Goal: Task Accomplishment & Management: Manage account settings

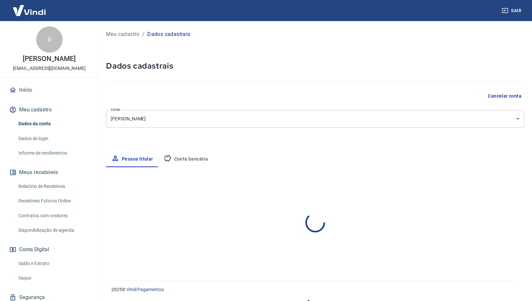
select select "SP"
select select "business"
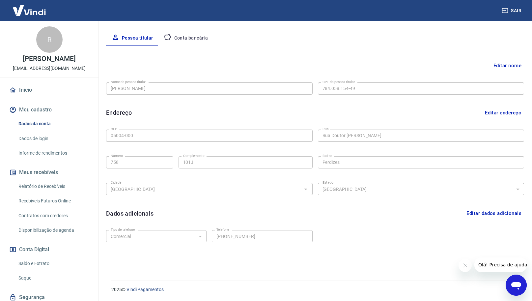
click at [35, 113] on button "Meu cadastro" at bounding box center [49, 109] width 83 height 14
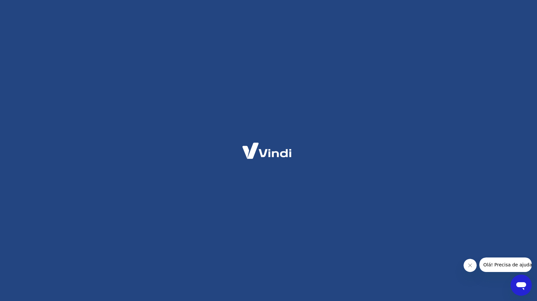
select select "SP"
select select "business"
